Goal: Task Accomplishment & Management: Manage account settings

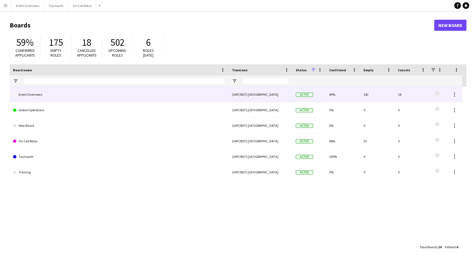
click at [62, 96] on link "Event Overviews" at bounding box center [119, 95] width 212 height 16
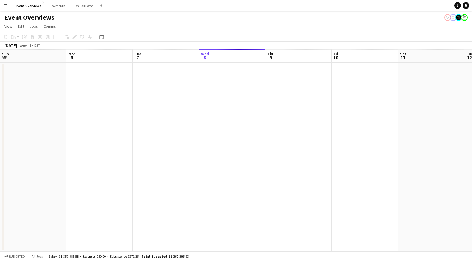
scroll to position [0, 133]
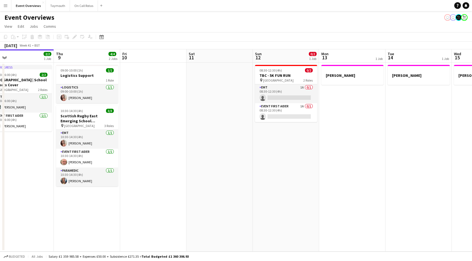
drag, startPoint x: 370, startPoint y: 171, endPoint x: 165, endPoint y: 176, distance: 205.3
click at [162, 176] on app-calendar-viewport "Sun 5 Mon 6 Tue 7 3/5 2 Jobs Wed 8 2/2 1 Job Thu 9 4/4 2 Jobs Fri 10 Sat 11 Sun…" at bounding box center [236, 150] width 472 height 202
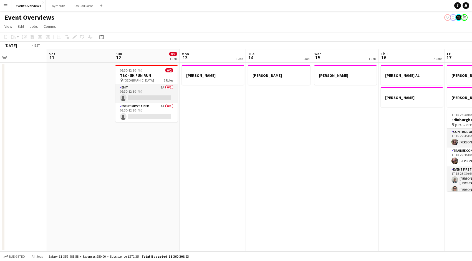
drag, startPoint x: 309, startPoint y: 177, endPoint x: 115, endPoint y: 176, distance: 194.2
click at [112, 173] on app-calendar-viewport "Tue 7 3/5 2 Jobs Wed 8 2/2 1 Job Thu 9 4/4 2 Jobs Fri 10 Sat 11 Sun 12 0/2 1 Jo…" at bounding box center [236, 150] width 472 height 202
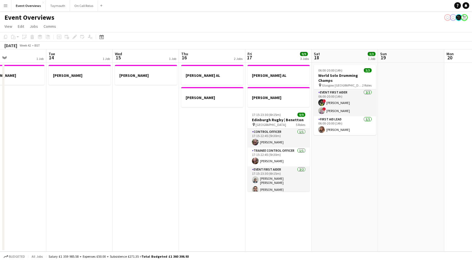
drag, startPoint x: 218, startPoint y: 176, endPoint x: 103, endPoint y: 171, distance: 115.1
click at [106, 171] on app-calendar-viewport "Fri 10 Sat 11 Sun 12 0/2 1 Job Mon 13 1 Job Tue 14 1 Job Wed 15 1 Job Thu 16 2 …" at bounding box center [236, 150] width 472 height 202
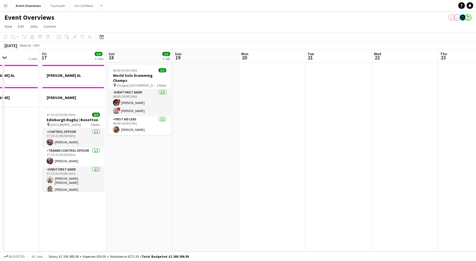
drag, startPoint x: 371, startPoint y: 147, endPoint x: 345, endPoint y: 160, distance: 28.3
click at [177, 151] on app-calendar-viewport "Mon 13 1 Job Tue 14 1 Job Wed 15 1 Job Thu 16 2 Jobs Fri 17 9/9 3 Jobs Sat 18 3…" at bounding box center [238, 150] width 476 height 202
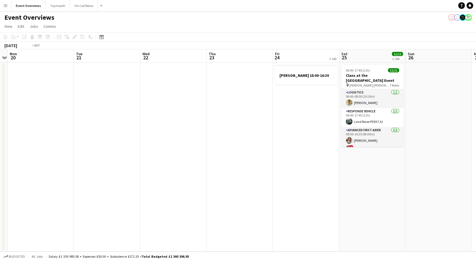
drag, startPoint x: 362, startPoint y: 161, endPoint x: 143, endPoint y: 162, distance: 218.6
click at [145, 161] on app-calendar-viewport "Fri 17 9/9 3 Jobs Sat 18 3/3 1 Job Sun 19 Mon 20 Tue 21 Wed 22 Thu 23 Fri 24 1 …" at bounding box center [238, 150] width 476 height 202
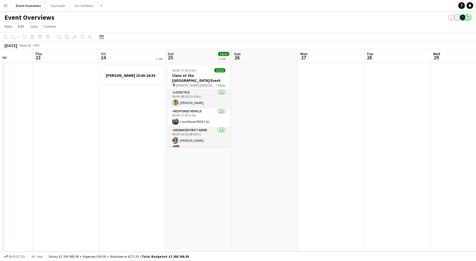
click at [112, 163] on app-calendar-viewport "Sun 19 Mon 20 Tue 21 Wed 22 Thu 23 Fri 24 1 Job Sat 25 11/11 1 Job Sun 26 Mon 2…" at bounding box center [238, 150] width 476 height 202
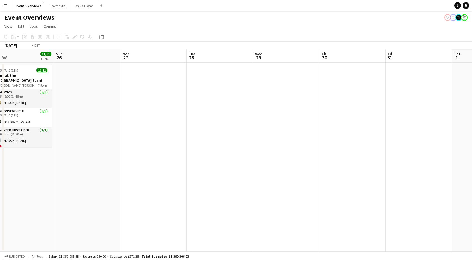
drag, startPoint x: 249, startPoint y: 167, endPoint x: 59, endPoint y: 168, distance: 190.3
click at [60, 168] on app-calendar-viewport "Wed 22 Thu 23 Fri 24 1 Job Sat 25 11/11 1 Job Sun 26 Mon 27 Tue 28 Wed 29 Thu 3…" at bounding box center [236, 150] width 472 height 202
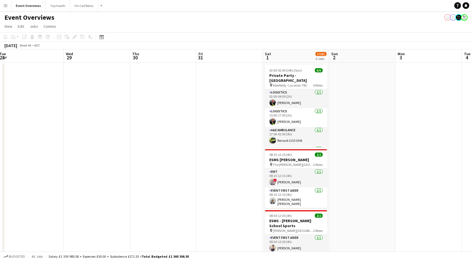
scroll to position [0, 193]
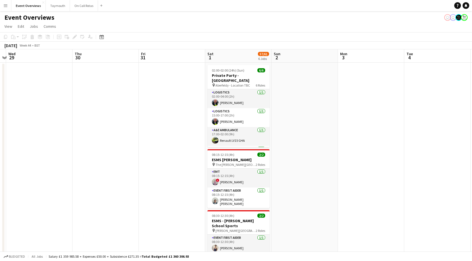
drag, startPoint x: 128, startPoint y: 170, endPoint x: 111, endPoint y: 170, distance: 17.2
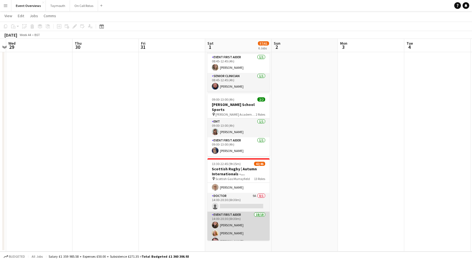
scroll to position [52, 0]
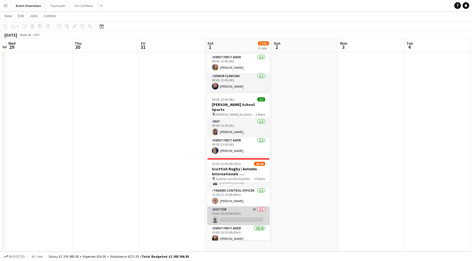
click at [245, 214] on app-card-role "Doctor 9A 0/1 14:00-20:30 (6h30m) single-neutral-actions" at bounding box center [238, 216] width 62 height 19
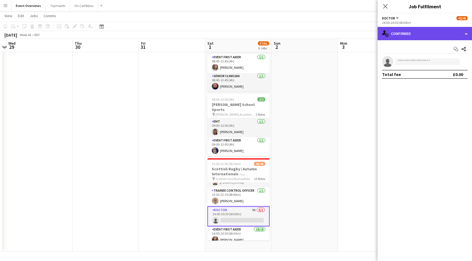
click at [413, 37] on div "single-neutral-actions-check-2 Confirmed" at bounding box center [425, 33] width 94 height 13
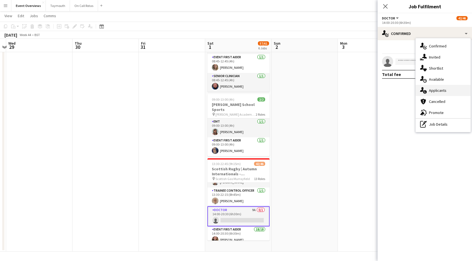
click at [435, 89] on span "Applicants" at bounding box center [437, 90] width 17 height 5
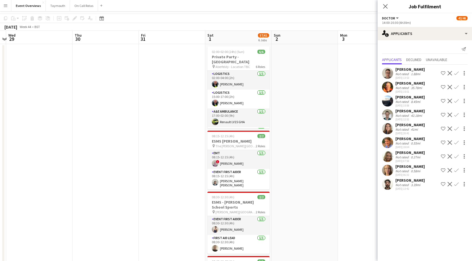
scroll to position [0, 0]
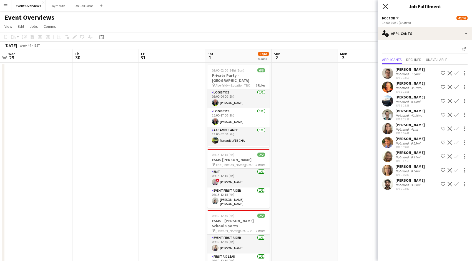
click at [384, 5] on icon at bounding box center [385, 6] width 5 height 5
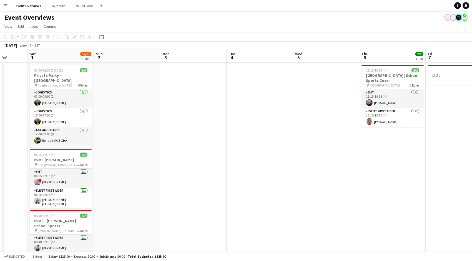
drag, startPoint x: 345, startPoint y: 136, endPoint x: 159, endPoint y: 184, distance: 192.1
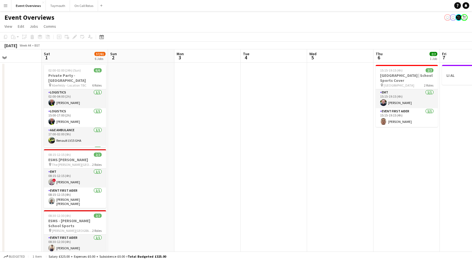
drag, startPoint x: 286, startPoint y: 177, endPoint x: 164, endPoint y: 187, distance: 122.3
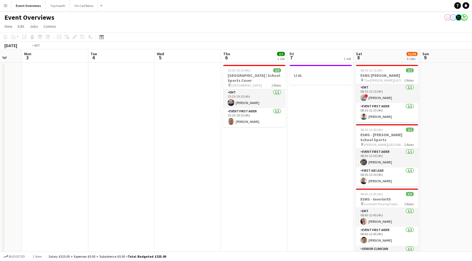
drag, startPoint x: 258, startPoint y: 189, endPoint x: 158, endPoint y: 173, distance: 101.4
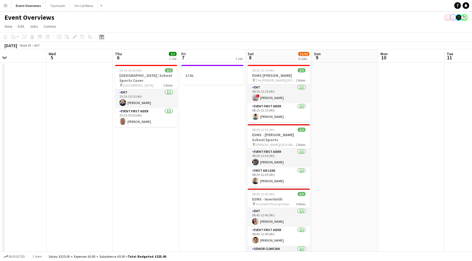
click at [102, 37] on icon "Date picker" at bounding box center [101, 37] width 4 height 4
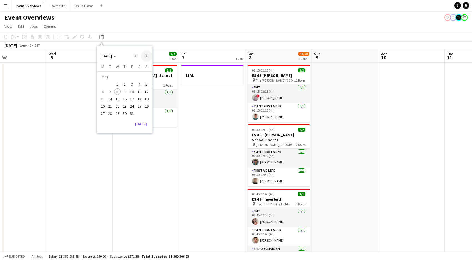
click at [150, 53] on span "Next month" at bounding box center [146, 56] width 11 height 11
click at [149, 56] on span "Next month" at bounding box center [146, 56] width 11 height 11
click at [117, 115] on span "31" at bounding box center [117, 114] width 7 height 7
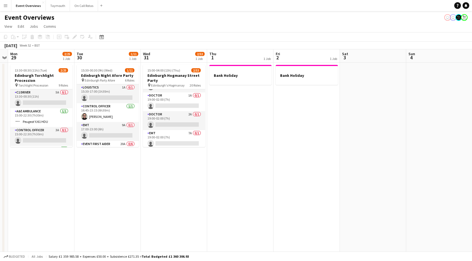
scroll to position [116, 0]
click at [188, 118] on app-card-role "Doctor 2A 0/1 19:00-02:00 (7h) single-neutral-actions" at bounding box center [174, 120] width 62 height 19
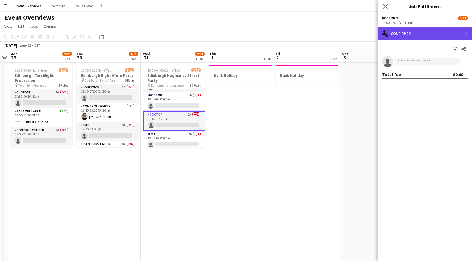
click at [415, 36] on div "single-neutral-actions-check-2 Confirmed" at bounding box center [425, 33] width 94 height 13
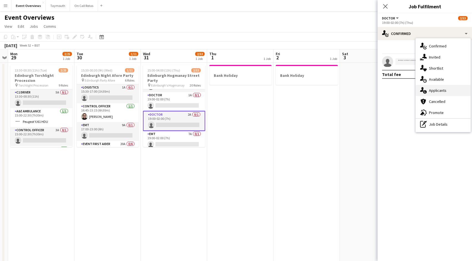
click at [437, 90] on span "Applicants" at bounding box center [437, 90] width 17 height 5
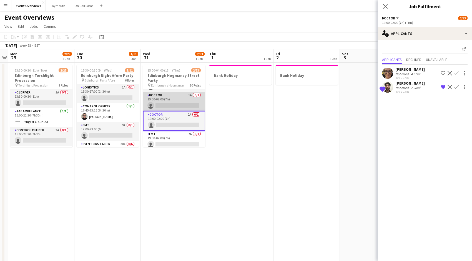
click at [167, 105] on app-card-role "Doctor 1A 0/1 19:00-02:00 (7h) single-neutral-actions" at bounding box center [174, 101] width 62 height 19
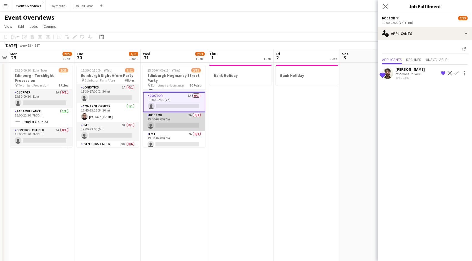
click at [167, 117] on app-card-role "Doctor 2A 0/1 19:00-02:00 (7h) single-neutral-actions" at bounding box center [174, 121] width 62 height 19
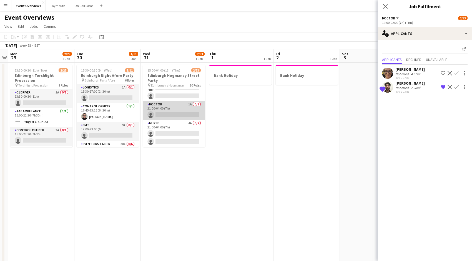
click at [178, 114] on app-card-role "Doctor 1A 0/1 21:00-04:00 (7h) single-neutral-actions" at bounding box center [174, 110] width 62 height 19
